Goal: Check status: Check status

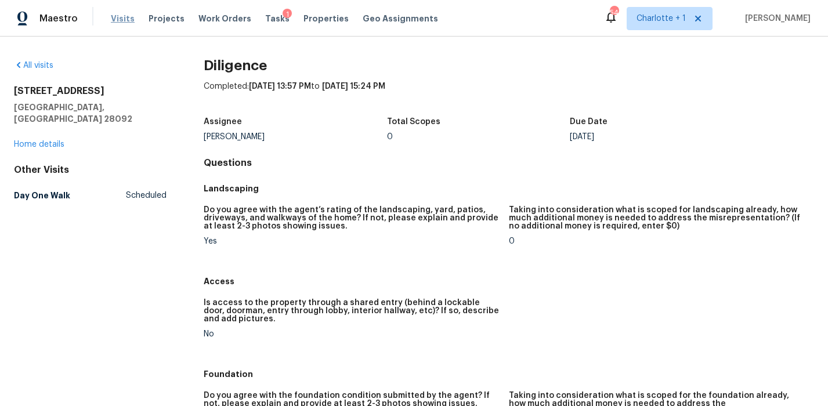
click at [116, 20] on span "Visits" at bounding box center [123, 19] width 24 height 12
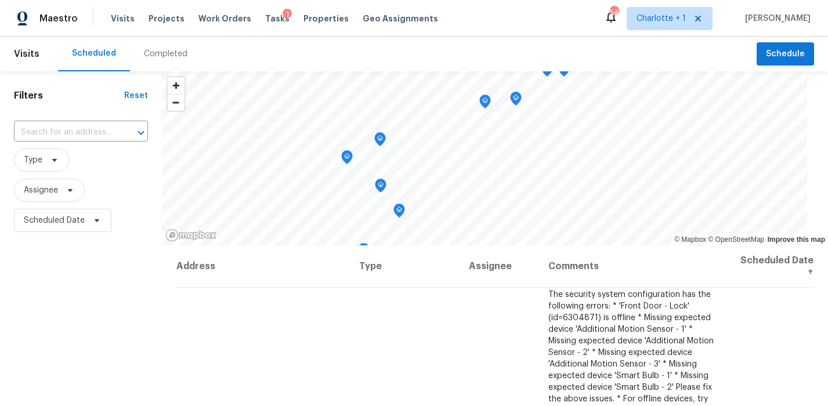
click at [166, 58] on div "Completed" at bounding box center [166, 54] width 44 height 12
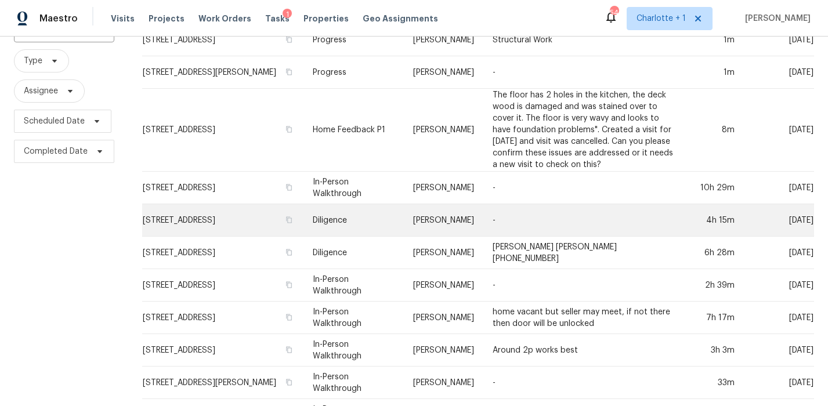
scroll to position [102, 0]
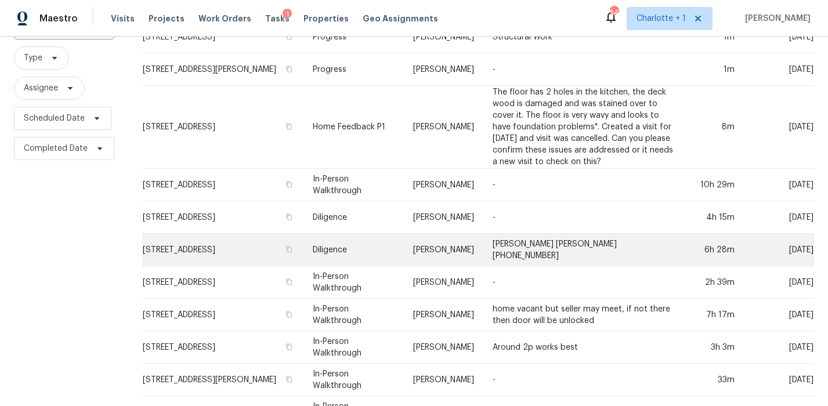
click at [236, 245] on td "[STREET_ADDRESS]" at bounding box center [222, 250] width 161 height 33
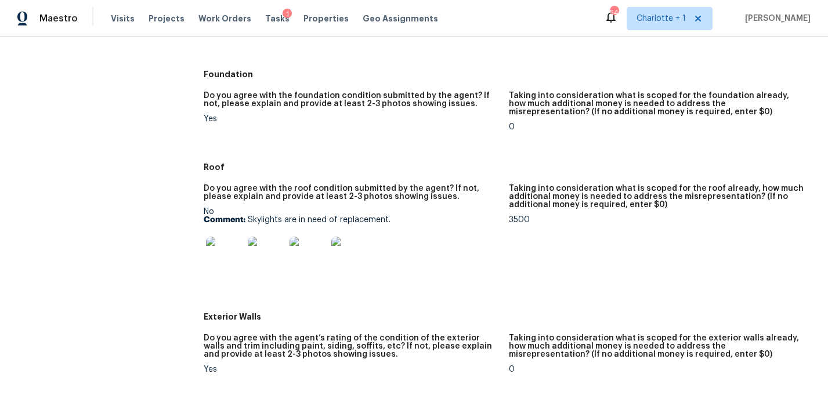
scroll to position [301, 0]
click at [218, 251] on img at bounding box center [224, 254] width 37 height 37
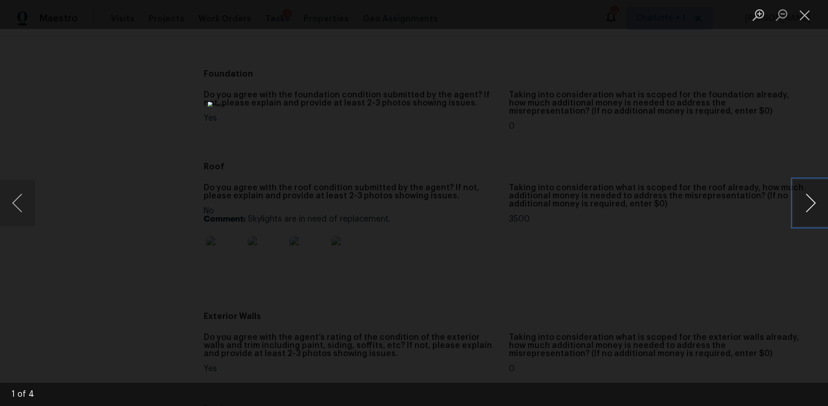
click at [799, 203] on button "Next image" at bounding box center [810, 203] width 35 height 46
click at [700, 150] on div "Lightbox" at bounding box center [414, 203] width 828 height 406
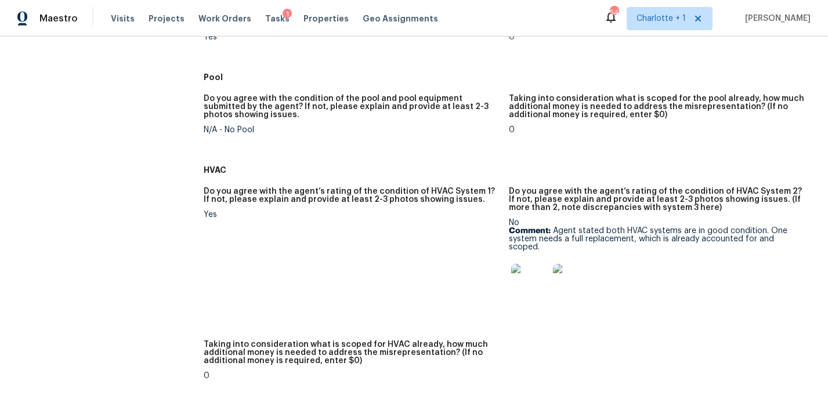
scroll to position [749, 0]
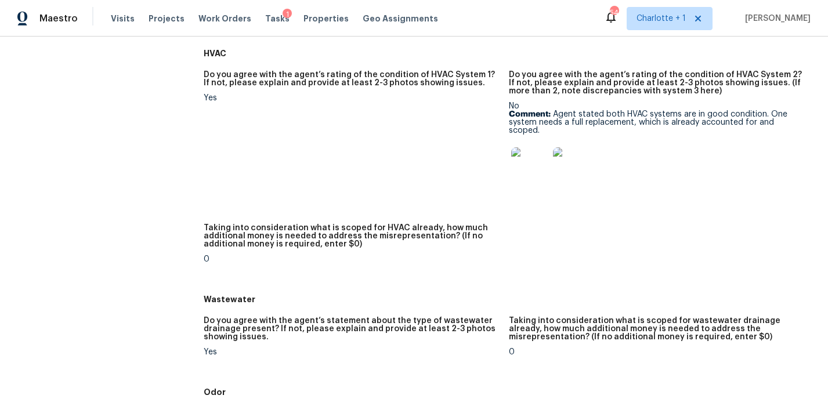
click at [529, 165] on img at bounding box center [529, 165] width 37 height 37
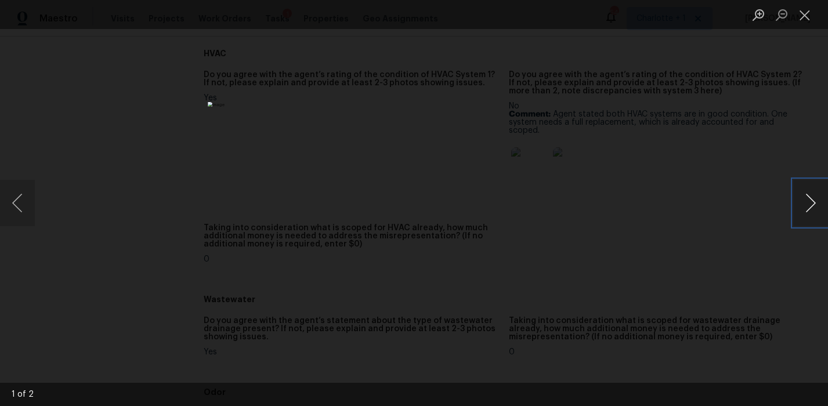
click at [822, 207] on button "Next image" at bounding box center [810, 203] width 35 height 46
click at [751, 146] on div "Lightbox" at bounding box center [414, 203] width 828 height 406
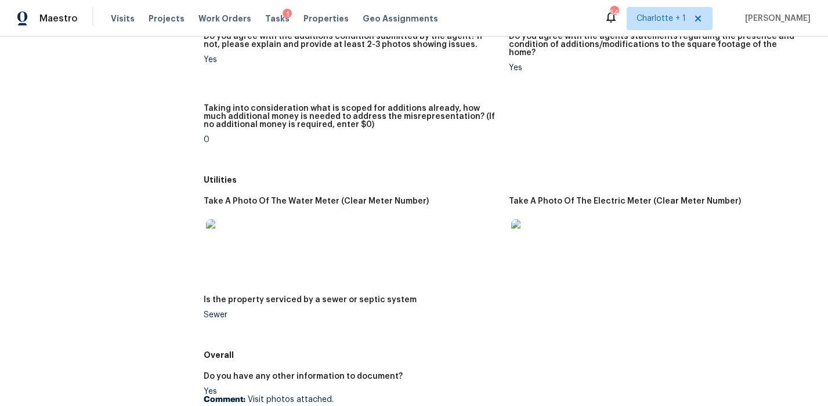
scroll to position [1779, 0]
